Goal: Information Seeking & Learning: Learn about a topic

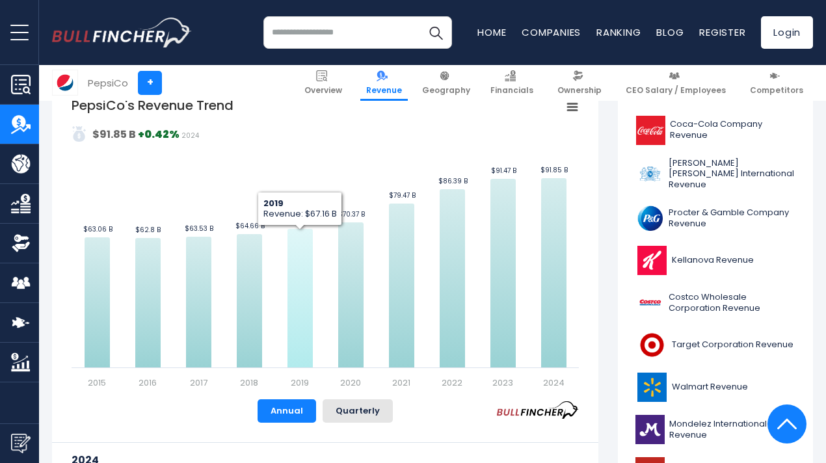
scroll to position [325, 0]
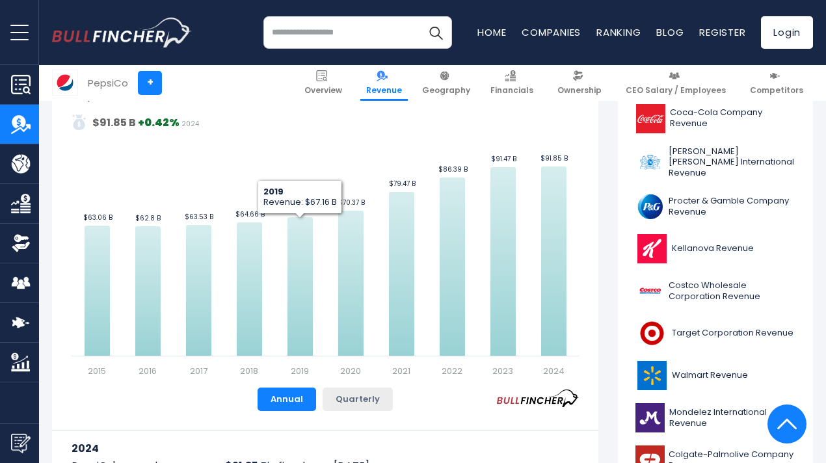
click at [367, 401] on button "Quarterly" at bounding box center [358, 399] width 70 height 23
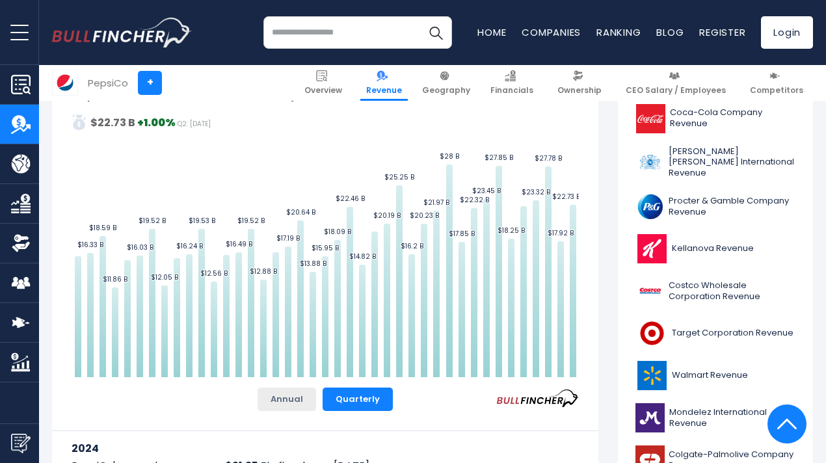
click at [285, 399] on button "Annual" at bounding box center [286, 399] width 59 height 23
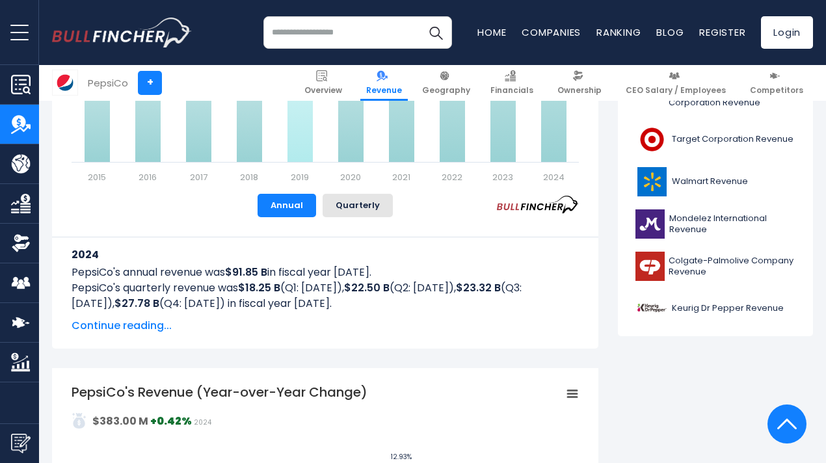
scroll to position [520, 0]
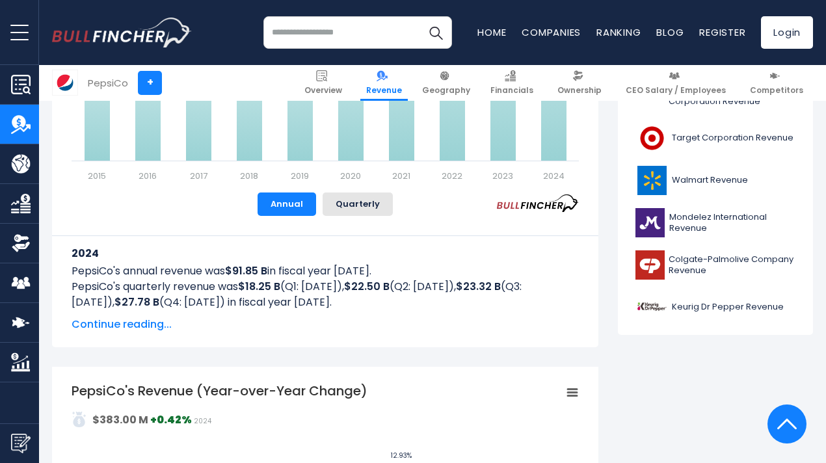
click at [103, 318] on span "Continue reading..." at bounding box center [325, 325] width 507 height 16
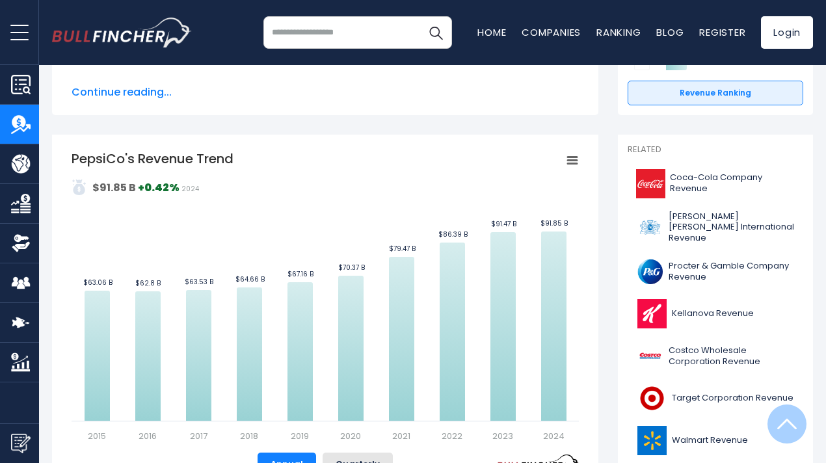
scroll to position [0, 0]
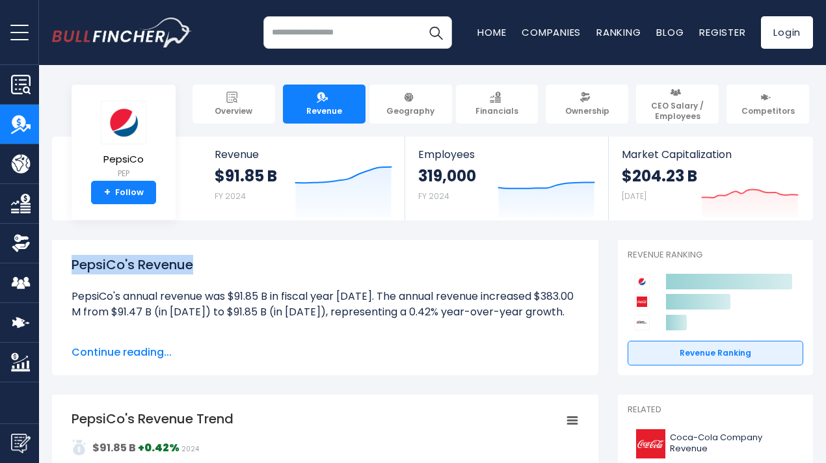
drag, startPoint x: 183, startPoint y: 260, endPoint x: 41, endPoint y: 262, distance: 141.8
copy h1 "PepsiCo's Revenue"
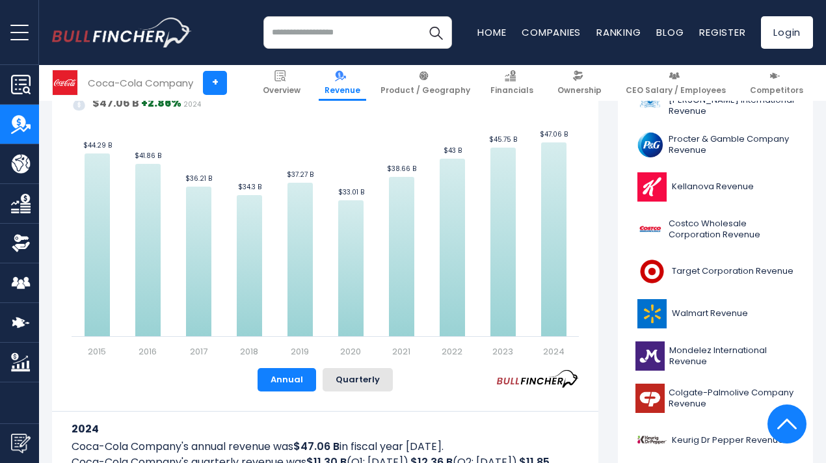
scroll to position [325, 0]
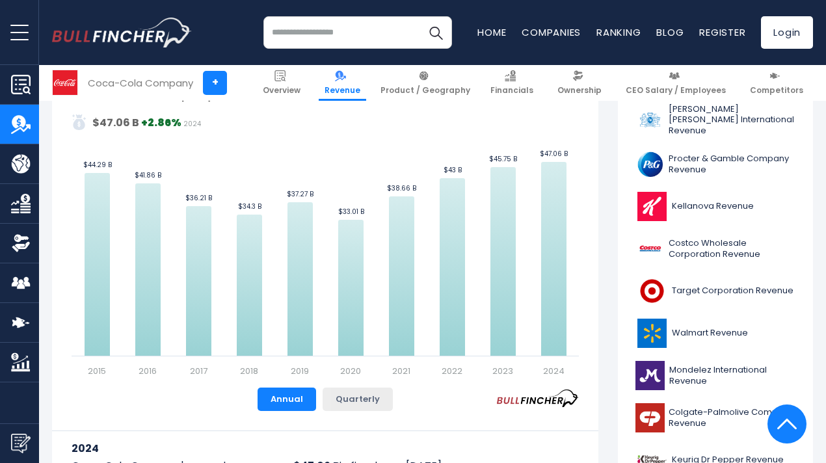
click at [346, 397] on button "Quarterly" at bounding box center [358, 399] width 70 height 23
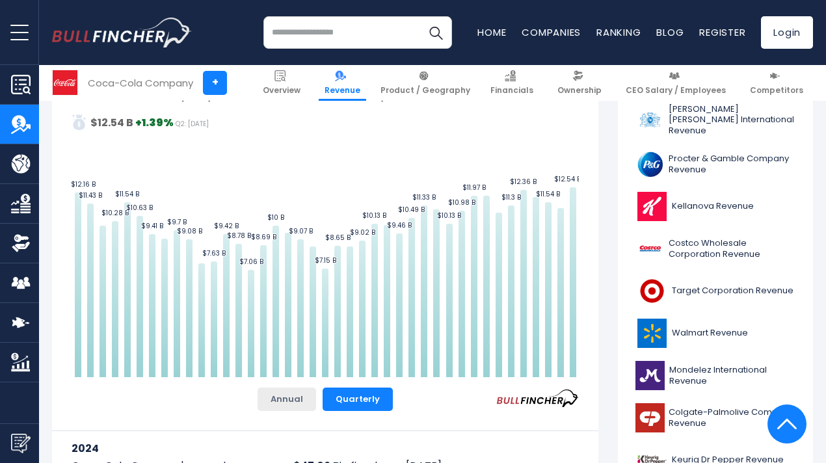
click at [294, 395] on button "Annual" at bounding box center [286, 399] width 59 height 23
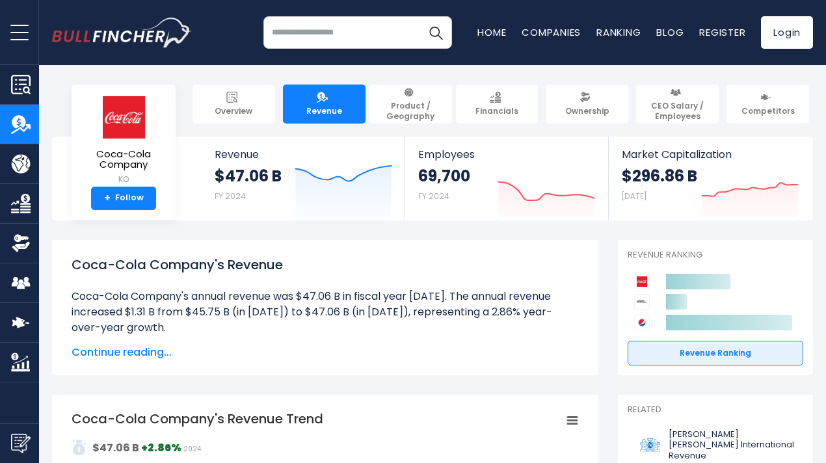
scroll to position [65, 0]
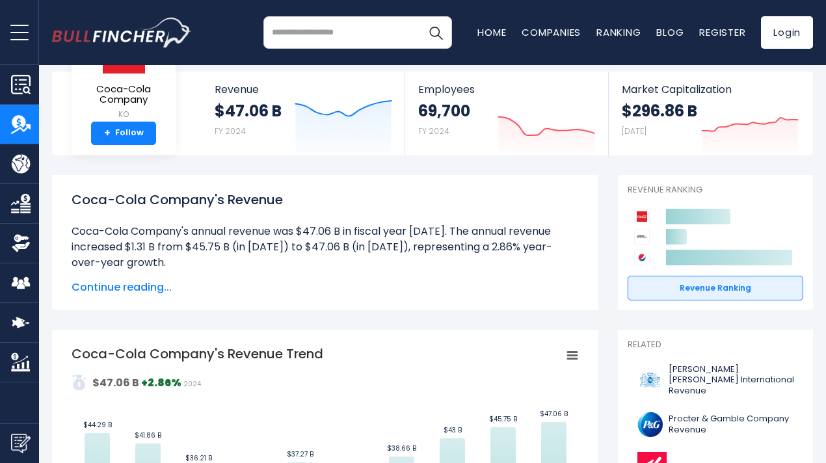
click at [125, 288] on span "Continue reading..." at bounding box center [325, 288] width 507 height 16
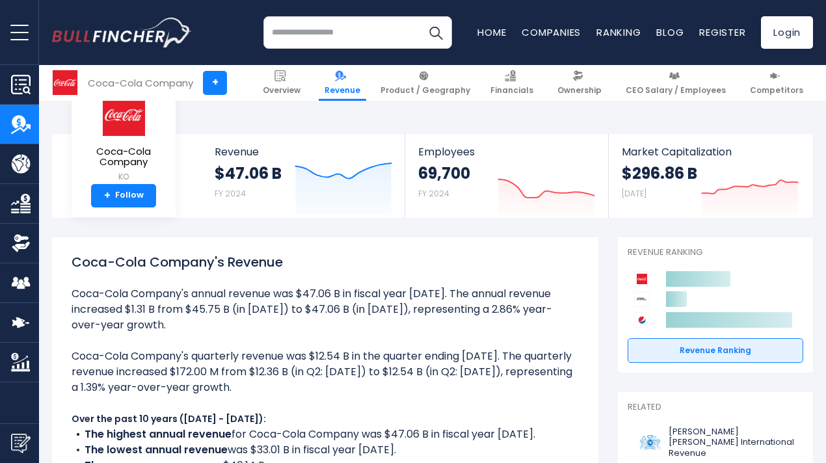
scroll to position [0, 0]
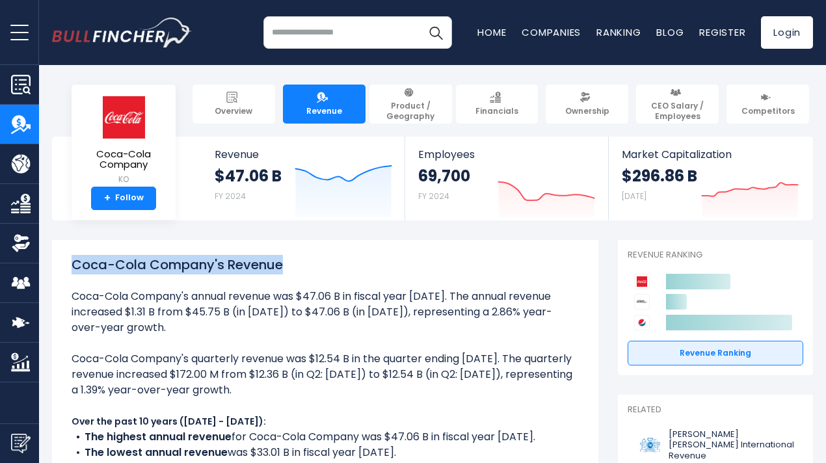
drag, startPoint x: 292, startPoint y: 266, endPoint x: 57, endPoint y: 272, distance: 234.8
click at [57, 272] on div "Coca-Cola Company's Revenue Coca-Cola Company's annual revenue was $47.06 B in …" at bounding box center [325, 455] width 546 height 431
copy h1 "Coca-Cola Company's Revenue"
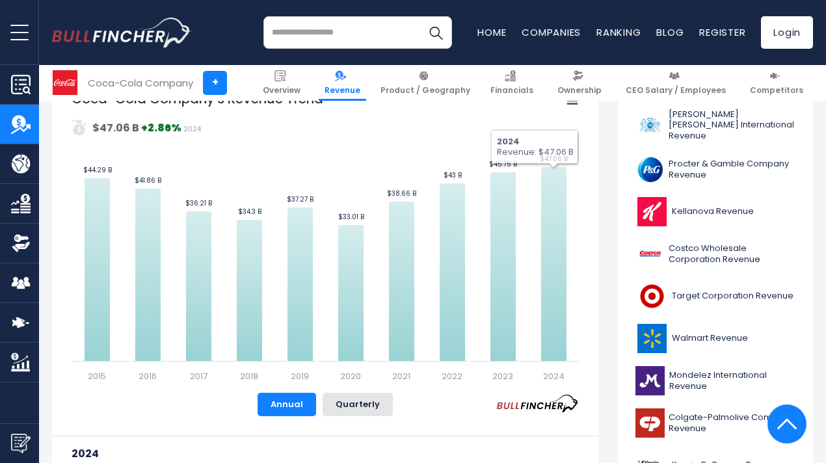
scroll to position [260, 0]
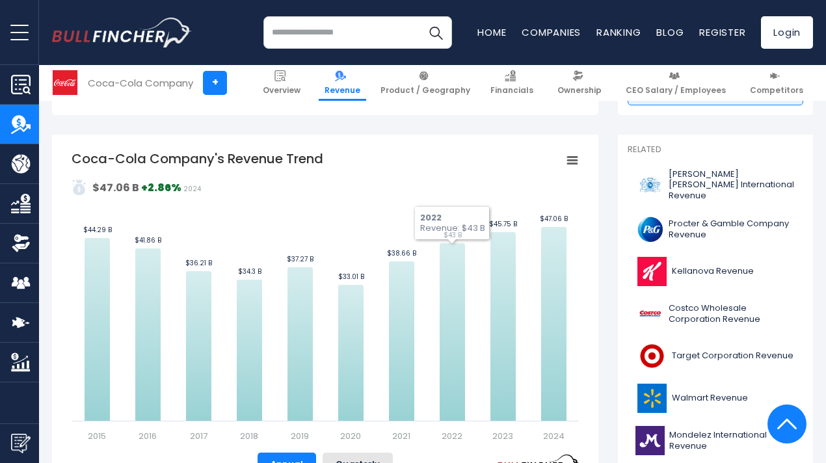
click at [365, 158] on rect "Coca-Cola Company's Revenue Trend" at bounding box center [325, 296] width 507 height 293
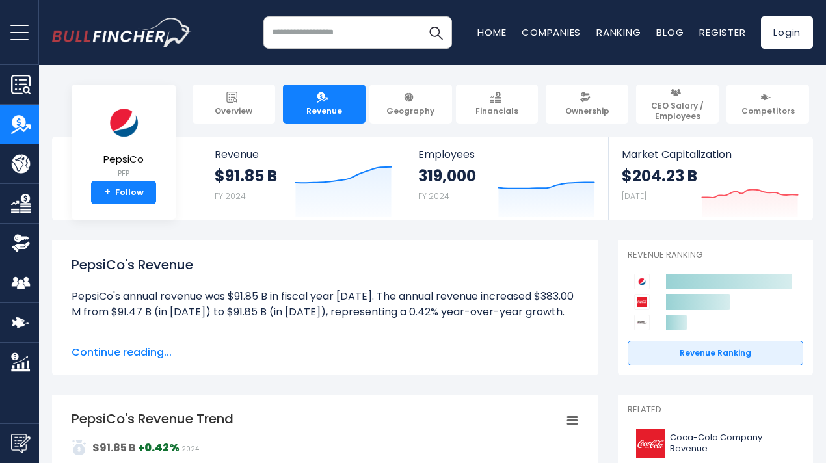
click at [435, 342] on div "PepsiCo's Revenue PepsiCo's annual revenue was $91.85 B in fiscal year 2024. Th…" at bounding box center [325, 307] width 507 height 105
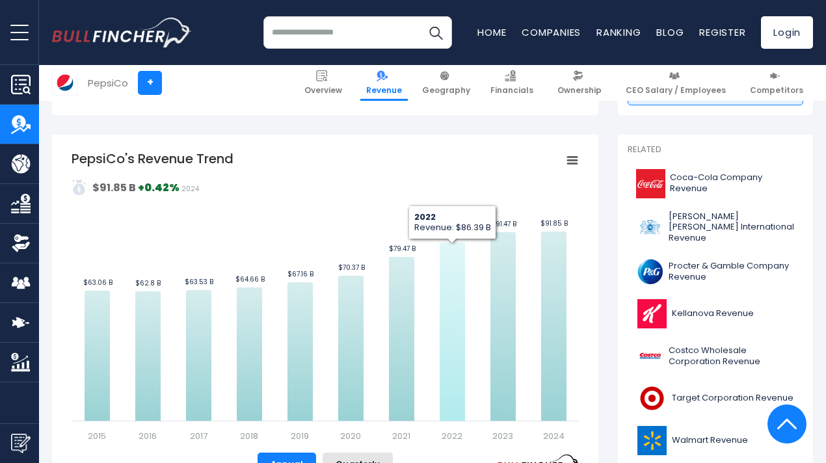
scroll to position [325, 0]
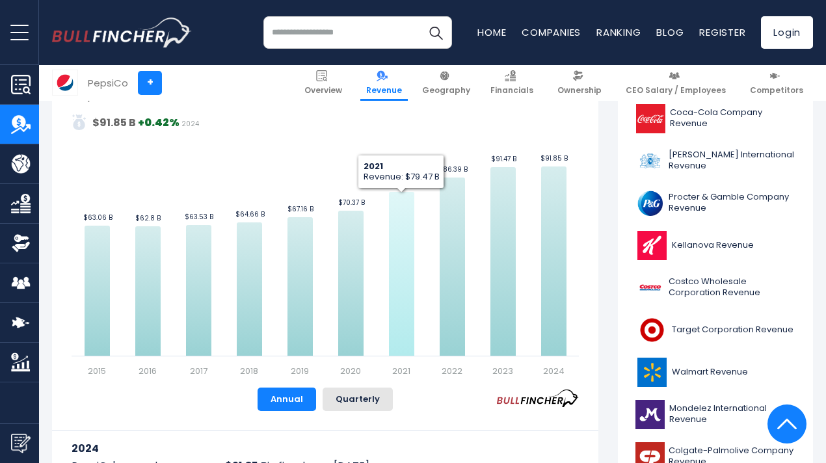
scroll to position [260, 0]
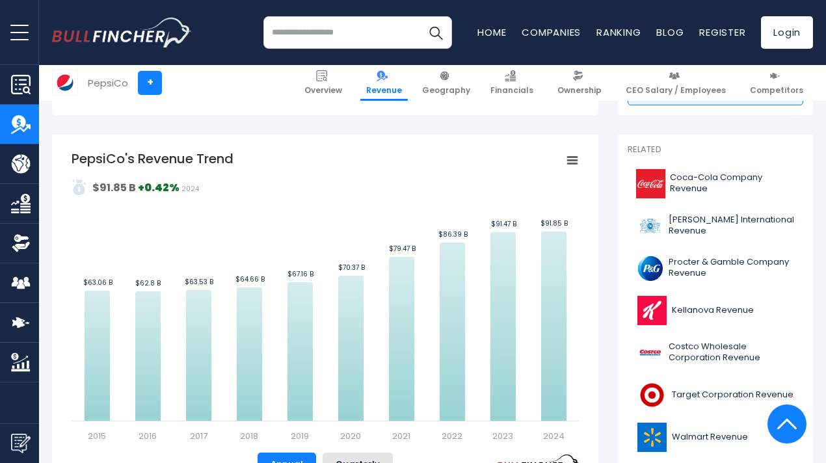
click at [563, 152] on rect "PepsiCo's Revenue Trend" at bounding box center [572, 161] width 18 height 18
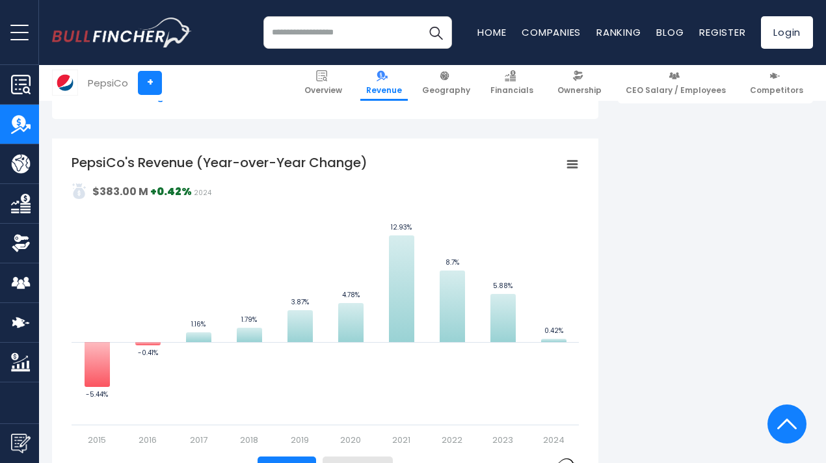
scroll to position [715, 0]
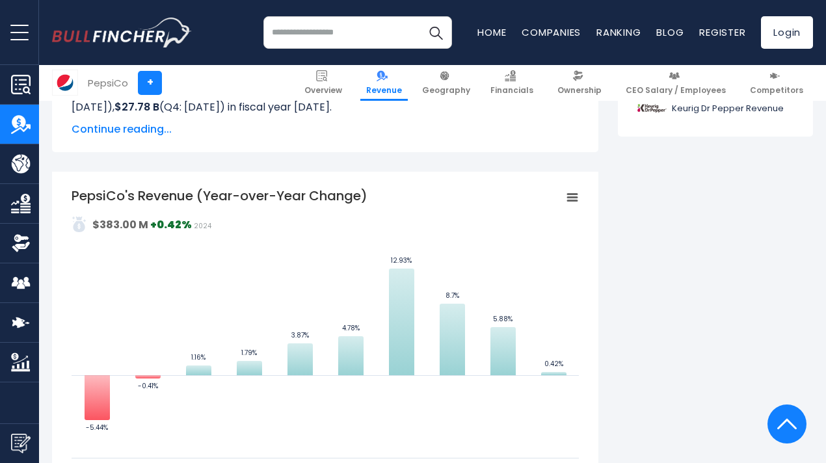
click at [467, 204] on rect "PepsiCo's Revenue (Year-over-Year Change)" at bounding box center [325, 333] width 507 height 293
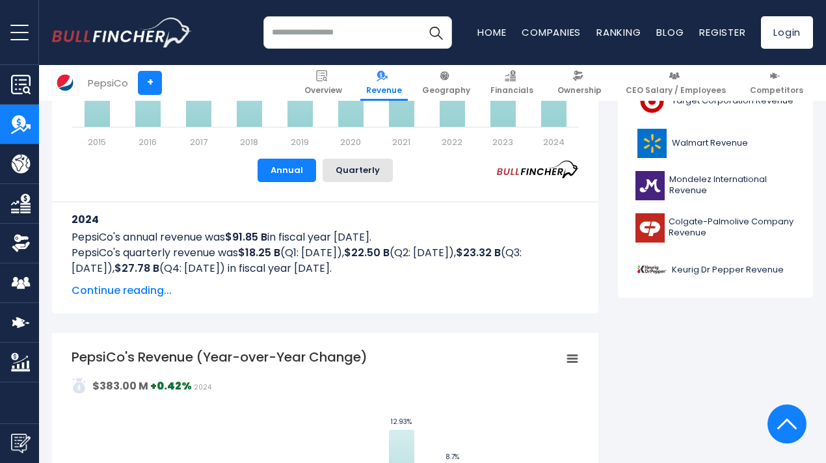
scroll to position [520, 0]
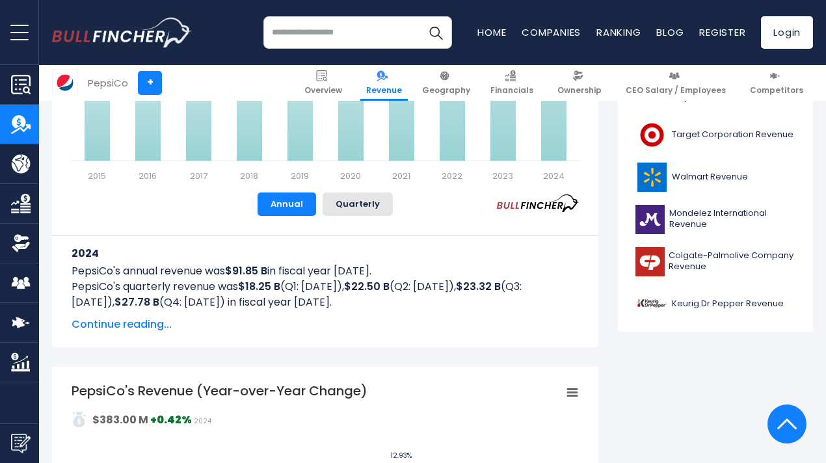
click at [102, 326] on span "Continue reading..." at bounding box center [325, 325] width 507 height 16
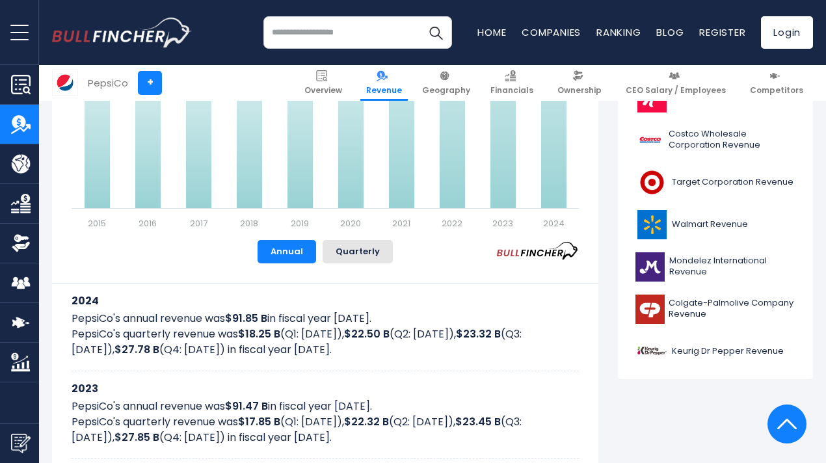
scroll to position [390, 0]
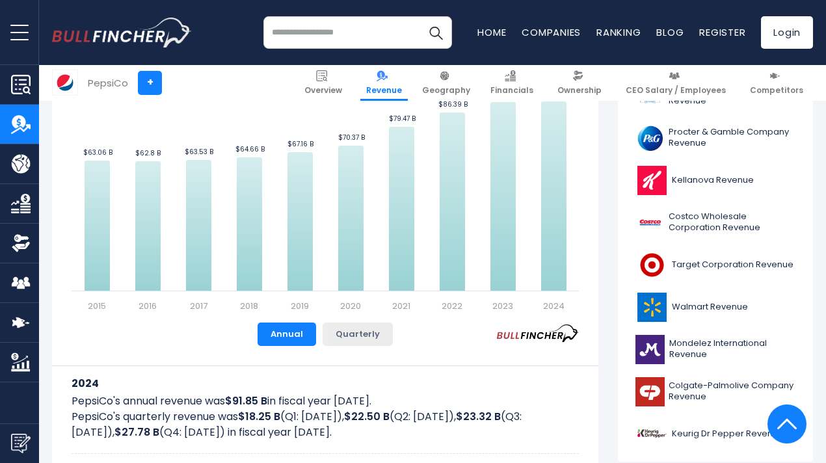
click at [341, 327] on button "Quarterly" at bounding box center [358, 334] width 70 height 23
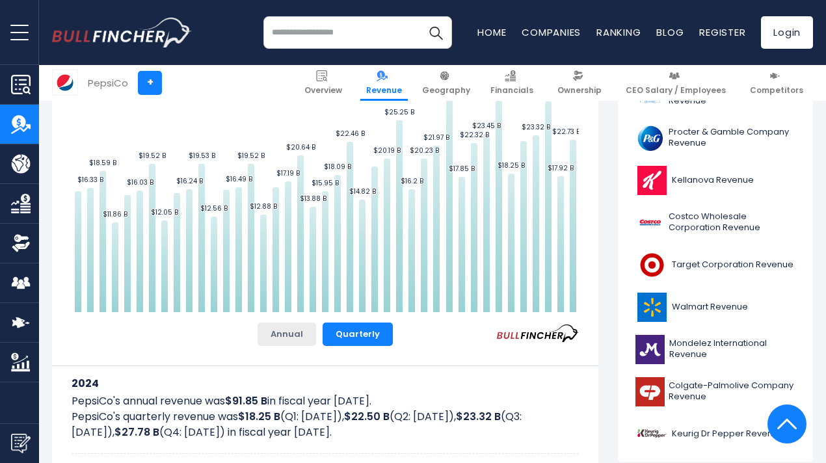
click at [300, 339] on button "Annual" at bounding box center [286, 334] width 59 height 23
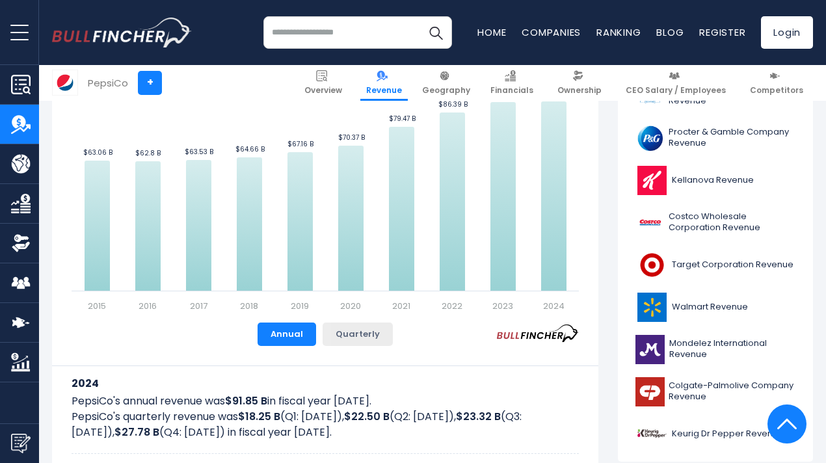
click at [352, 338] on button "Quarterly" at bounding box center [358, 334] width 70 height 23
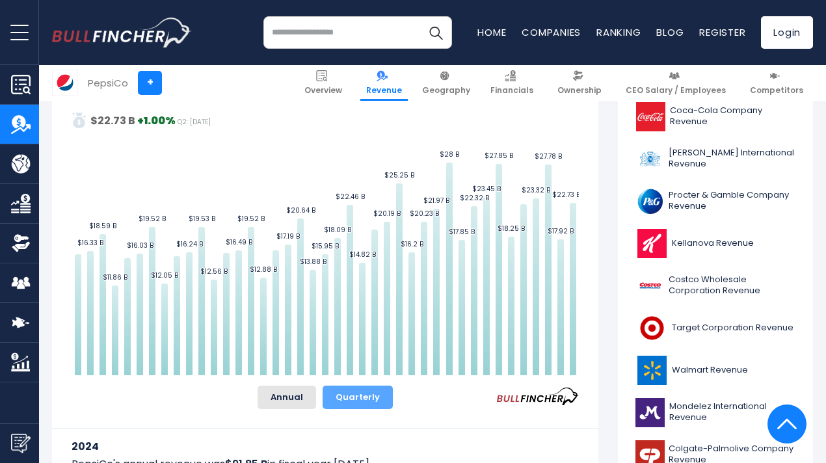
scroll to position [325, 0]
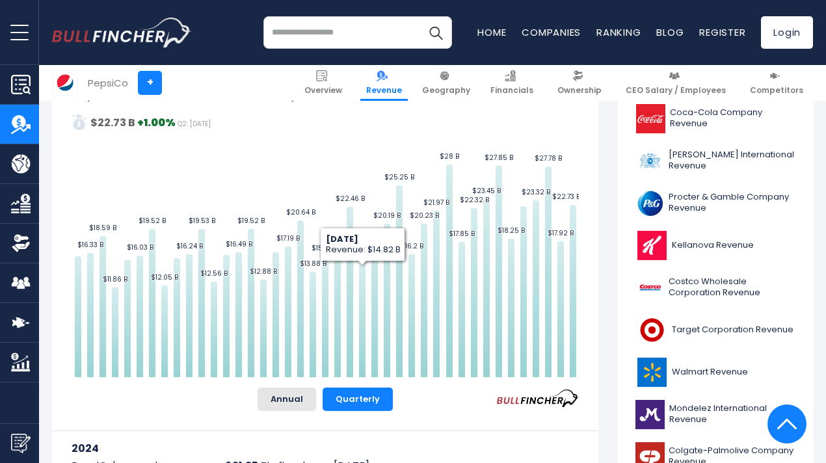
click at [287, 408] on button "Annual" at bounding box center [286, 399] width 59 height 23
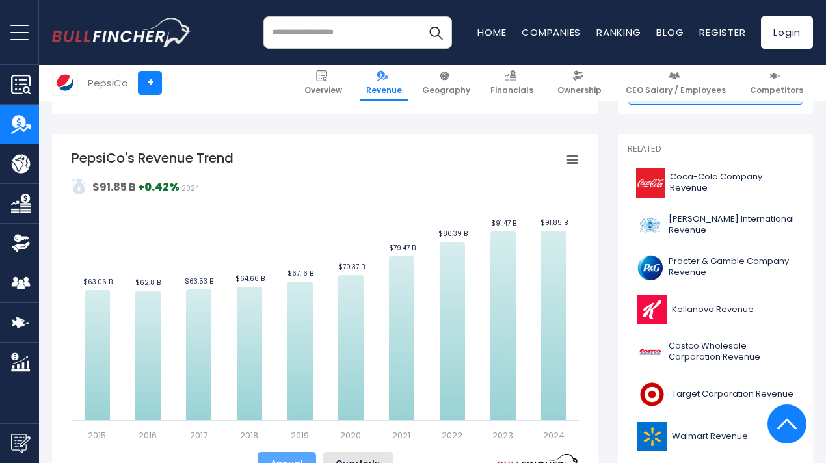
scroll to position [195, 0]
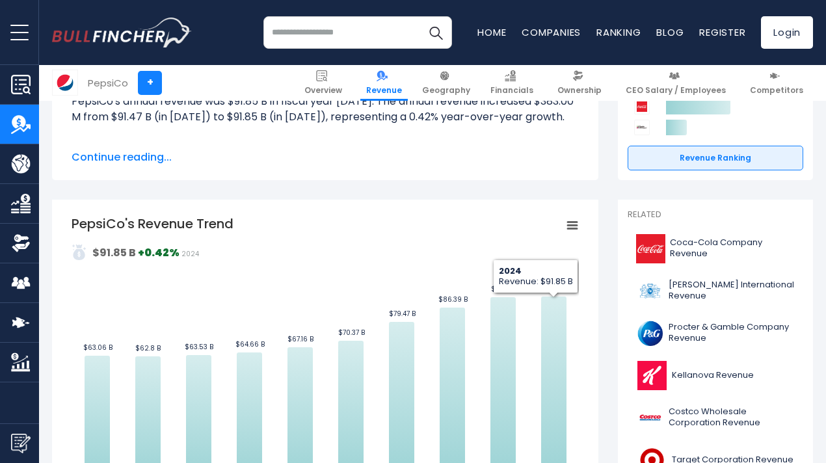
click at [557, 329] on rect "PepsiCo's Revenue Trend" at bounding box center [325, 361] width 507 height 293
click at [551, 327] on icon "PepsiCo's Revenue Trend" at bounding box center [553, 391] width 25 height 189
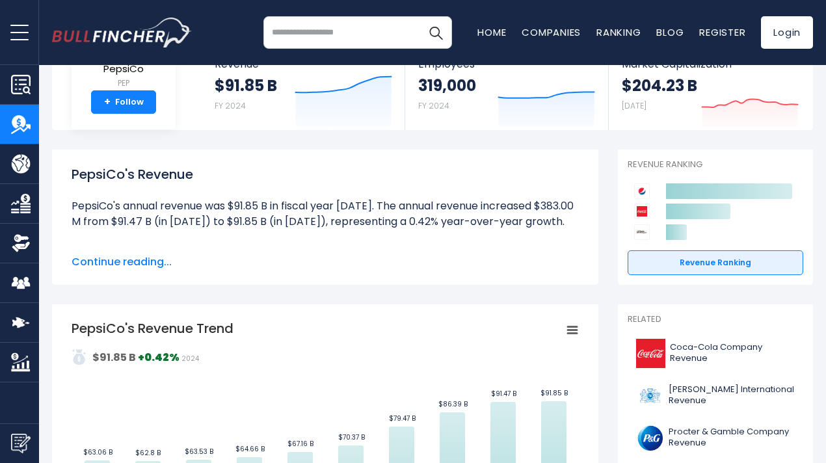
scroll to position [65, 0]
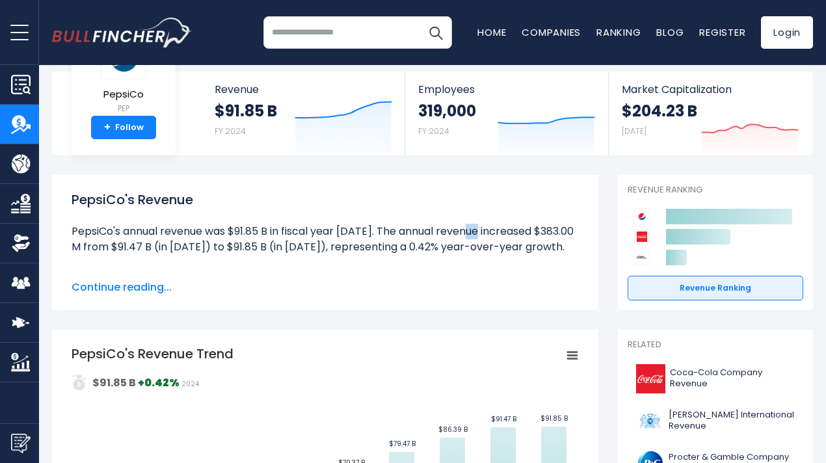
drag, startPoint x: 239, startPoint y: 232, endPoint x: 247, endPoint y: 234, distance: 8.7
click at [247, 234] on li "PepsiCo's annual revenue was $91.85 B in fiscal year 2024. The annual revenue i…" at bounding box center [325, 239] width 507 height 31
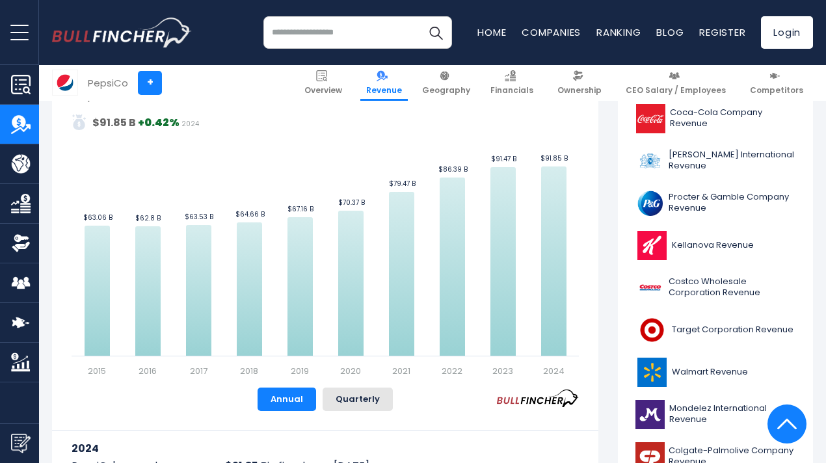
scroll to position [325, 0]
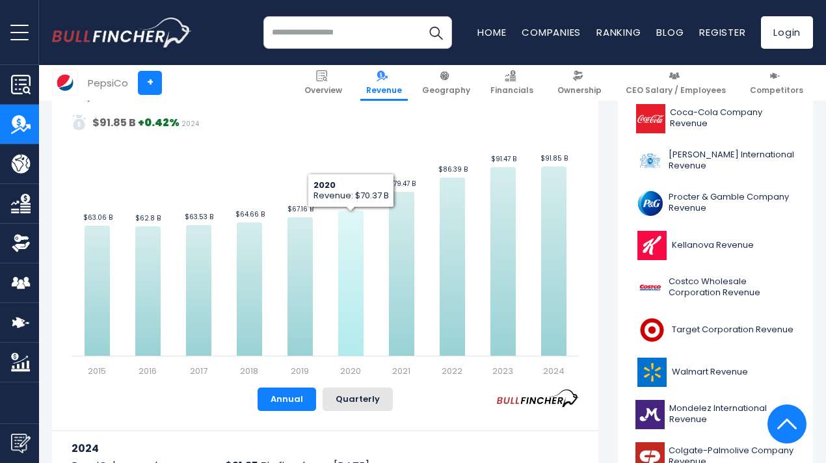
click at [349, 226] on icon "PepsiCo's Revenue Trend" at bounding box center [350, 283] width 25 height 145
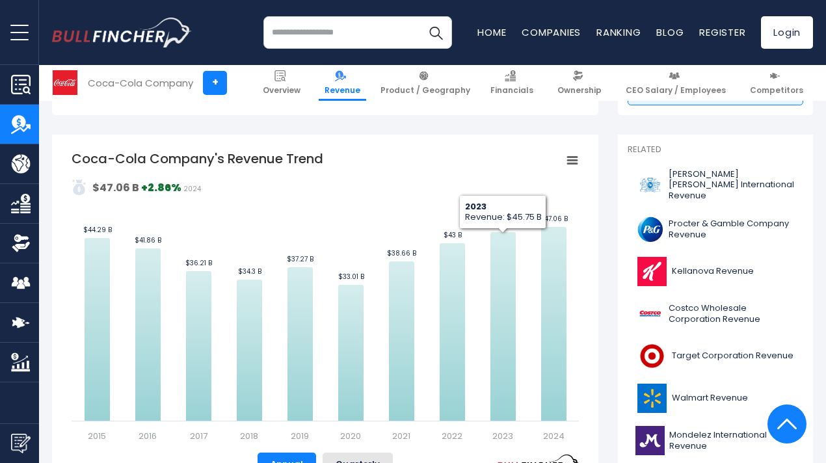
click at [531, 139] on div "Coca-Cola Company's Revenue Trend Created with Highcharts 12.1.2 Values Chart c…" at bounding box center [325, 371] width 546 height 473
